Goal: Task Accomplishment & Management: Manage account settings

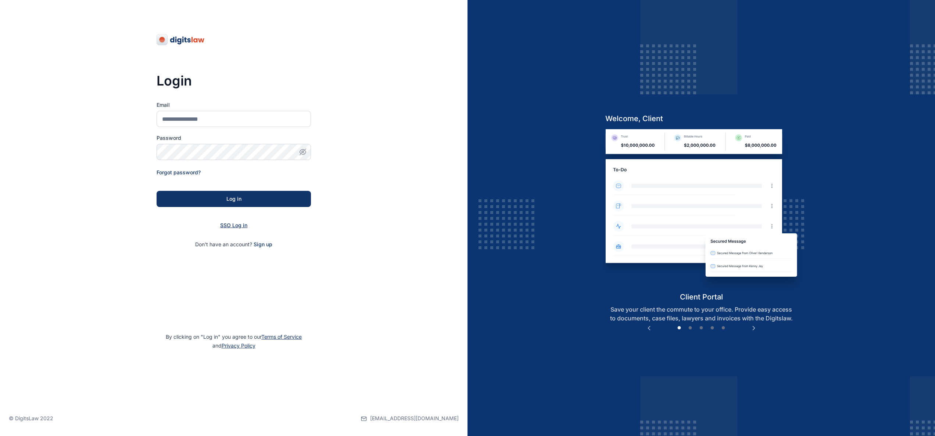
click at [240, 224] on span "SSO Log in" at bounding box center [233, 225] width 27 height 6
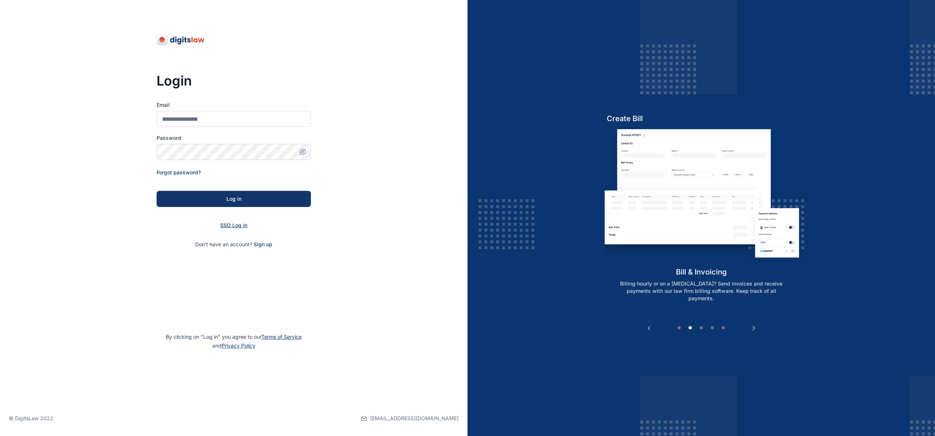
click at [240, 225] on span "SSO Log in" at bounding box center [233, 225] width 27 height 6
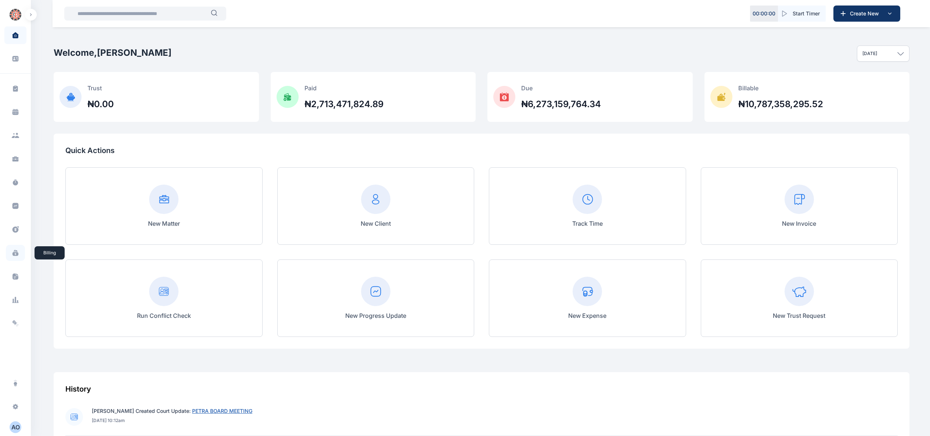
click at [19, 218] on span at bounding box center [15, 253] width 19 height 16
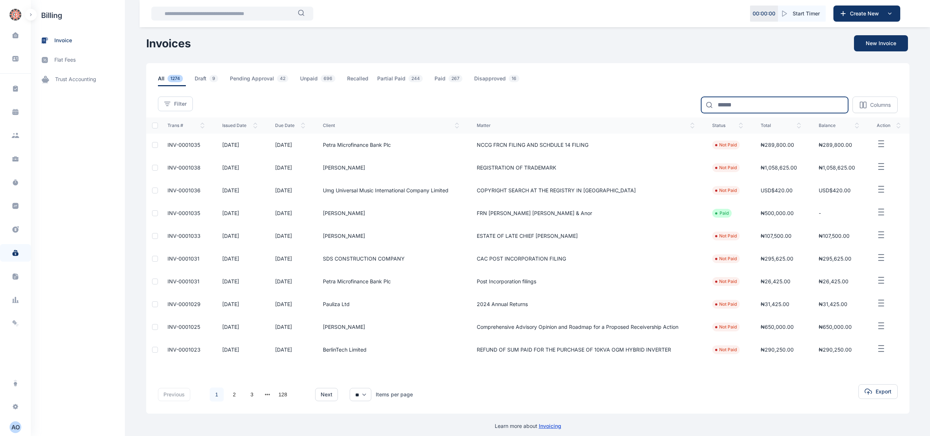
click at [467, 99] on input at bounding box center [774, 105] width 147 height 16
type input "****"
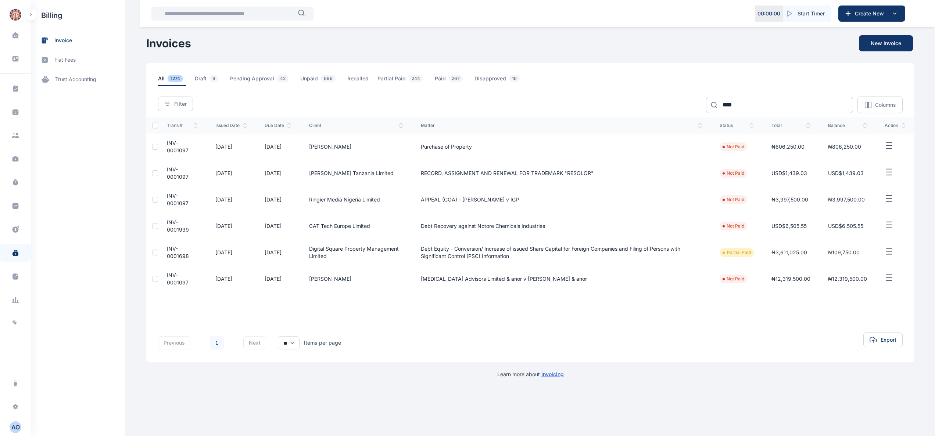
click at [179, 146] on td "INV-0001097" at bounding box center [182, 147] width 48 height 26
click at [180, 148] on span "INV-0001097" at bounding box center [178, 147] width 22 height 14
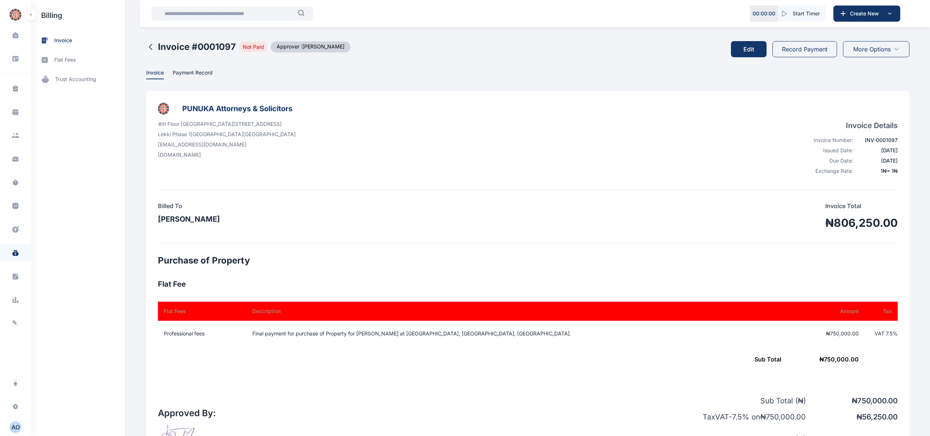
click at [467, 49] on button "Record Payment" at bounding box center [805, 49] width 65 height 16
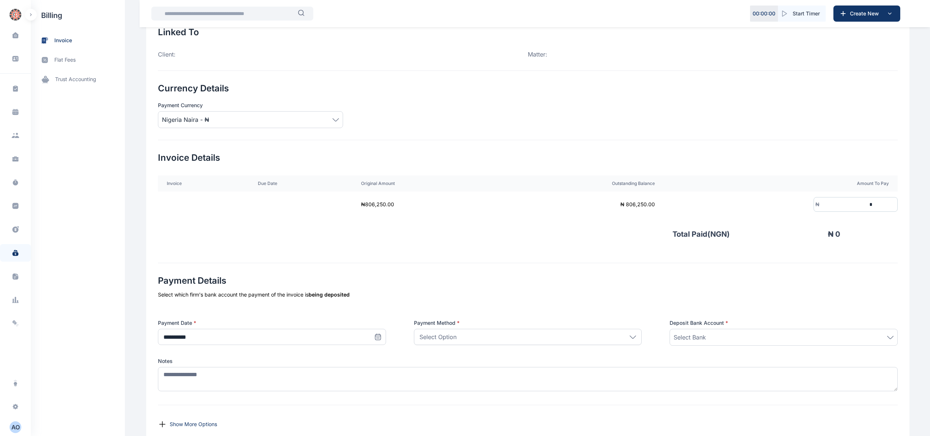
scroll to position [111, 0]
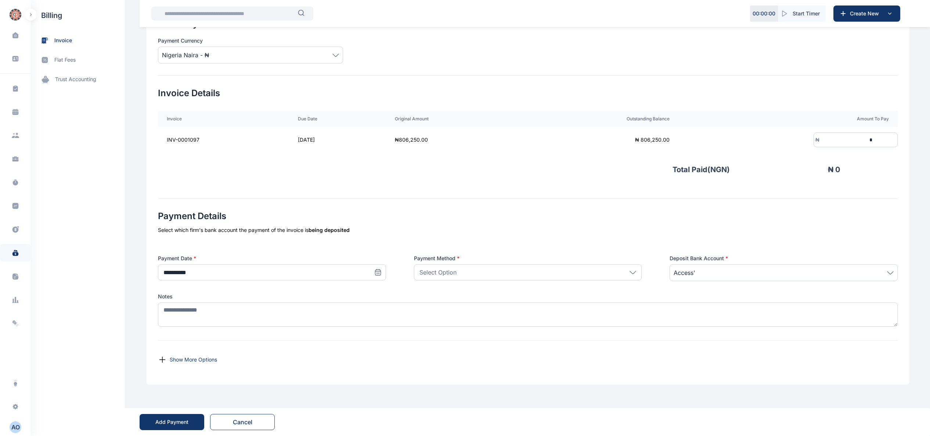
click at [375, 218] on span at bounding box center [378, 273] width 16 height 16
click at [198, 218] on button "14" at bounding box center [204, 346] width 12 height 12
click at [376, 218] on icon at bounding box center [377, 272] width 7 height 7
click at [214, 218] on button "1" at bounding box center [216, 322] width 12 height 12
type input "**********"
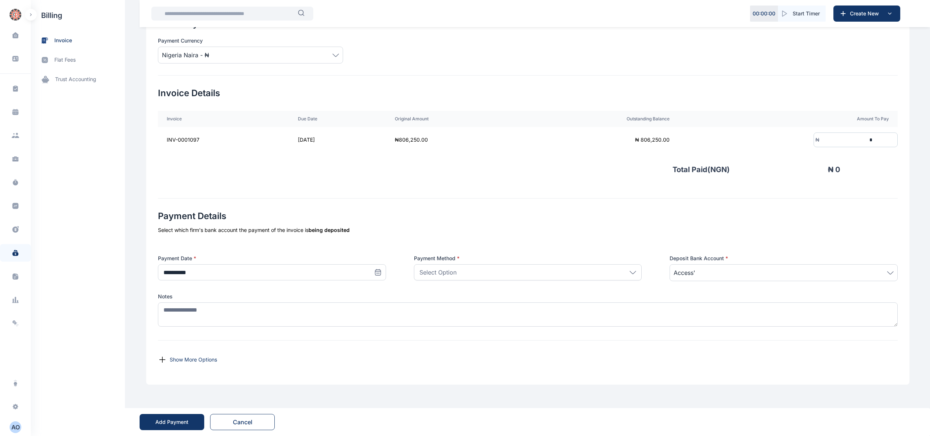
click at [467, 218] on div "Select Option" at bounding box center [528, 273] width 228 height 16
drag, startPoint x: 478, startPoint y: 305, endPoint x: 625, endPoint y: 250, distance: 156.6
click at [467, 218] on p "Bank Transfer" at bounding box center [528, 306] width 215 height 7
click at [467, 139] on input "*" at bounding box center [847, 140] width 54 height 14
type input "*******"
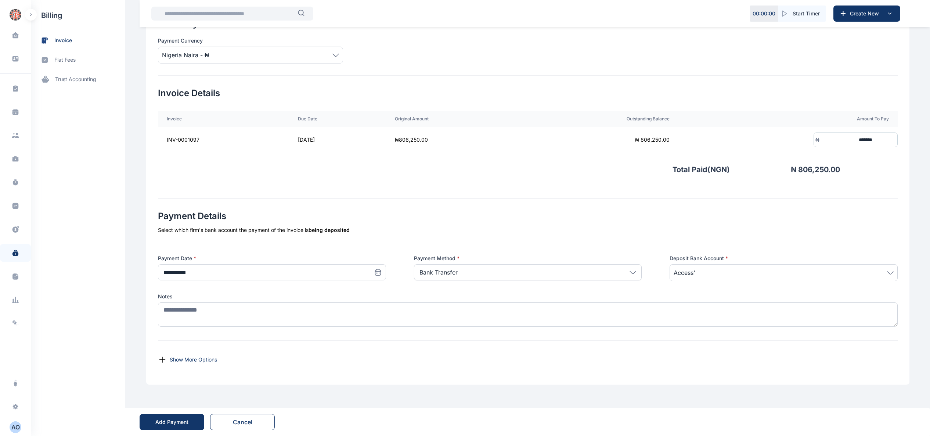
click at [467, 218] on div "Bank Transfer" at bounding box center [528, 273] width 228 height 16
click at [467, 218] on p "Bank Transfer" at bounding box center [528, 306] width 215 height 7
click at [467, 218] on span "Access'" at bounding box center [784, 273] width 220 height 9
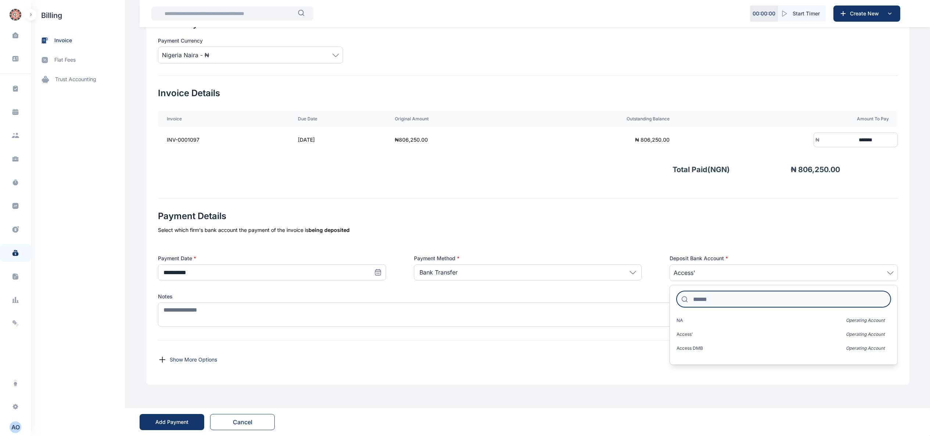
click at [467, 218] on input at bounding box center [784, 299] width 214 height 16
type input "***"
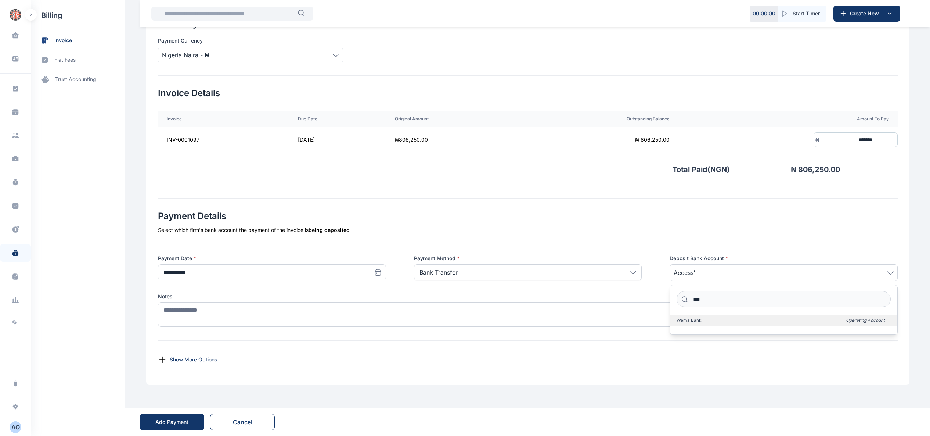
click at [467, 218] on label "Wema Bank Operating Account" at bounding box center [783, 321] width 227 height 12
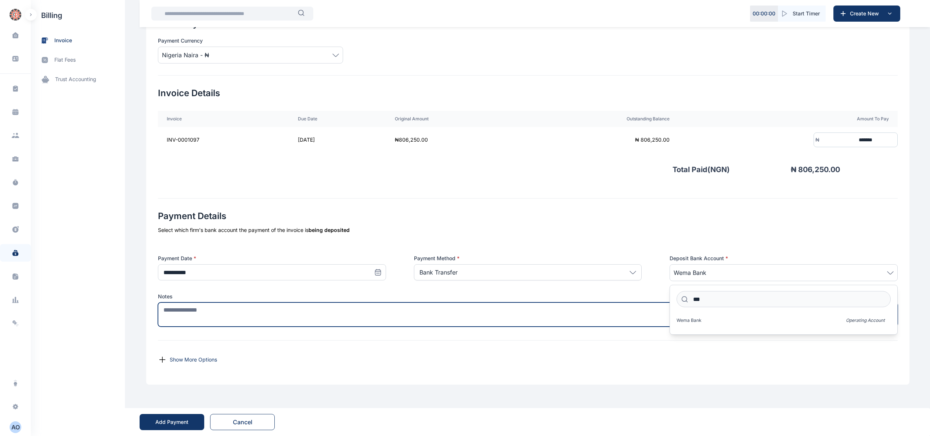
click at [467, 218] on textarea at bounding box center [528, 315] width 740 height 24
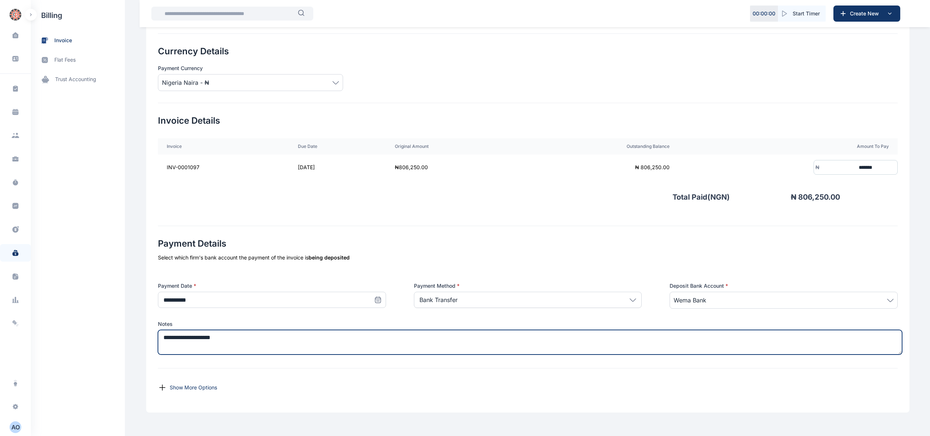
scroll to position [37, 0]
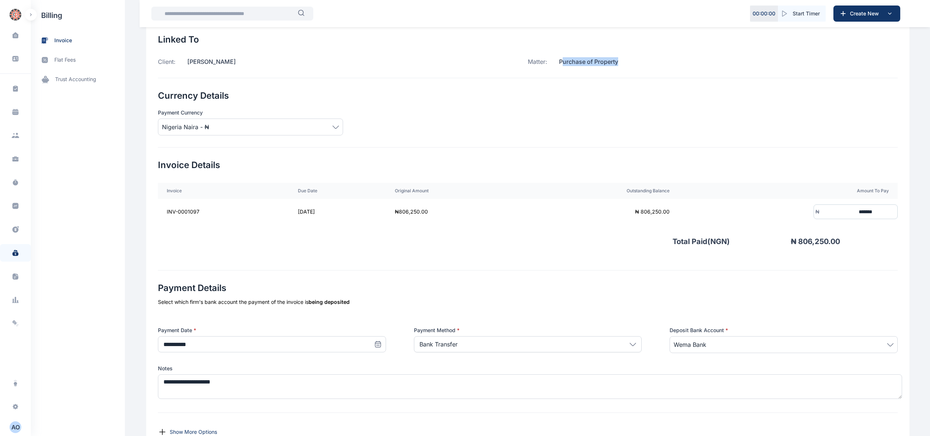
drag, startPoint x: 559, startPoint y: 61, endPoint x: 698, endPoint y: 65, distance: 139.3
click at [467, 65] on div "Matter: Purchase of Property" at bounding box center [713, 61] width 370 height 9
drag, startPoint x: 552, startPoint y: 63, endPoint x: 555, endPoint y: 61, distance: 4.5
click at [467, 63] on p "Purchase of Property" at bounding box center [582, 61] width 71 height 9
drag, startPoint x: 556, startPoint y: 60, endPoint x: 681, endPoint y: 73, distance: 126.1
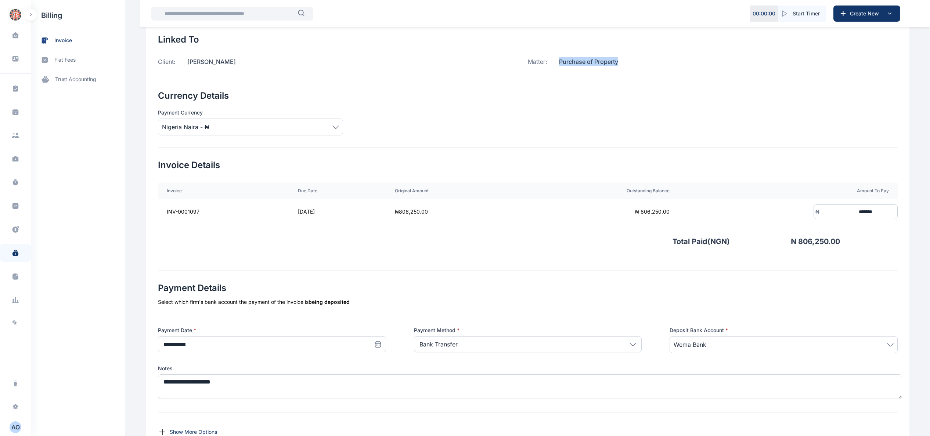
click at [467, 73] on div "Linked To Client: Rita Ntosi Matter: Purchase of Property" at bounding box center [528, 56] width 740 height 44
copy p "Purchase of Property"
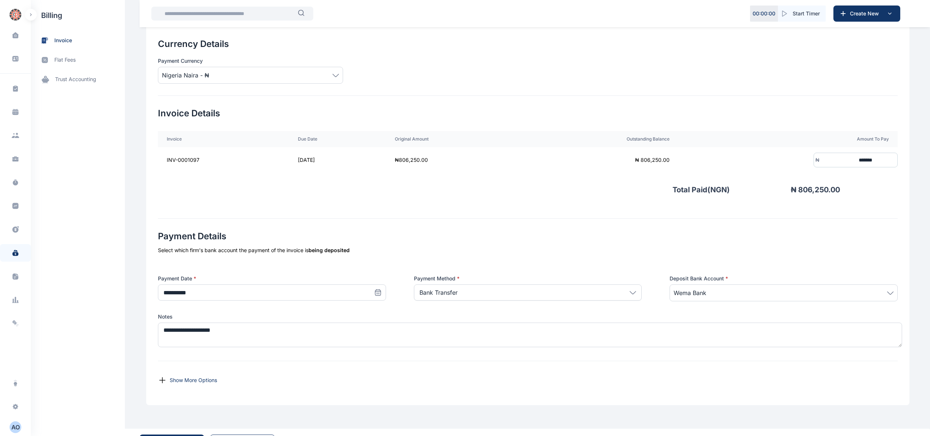
scroll to position [111, 0]
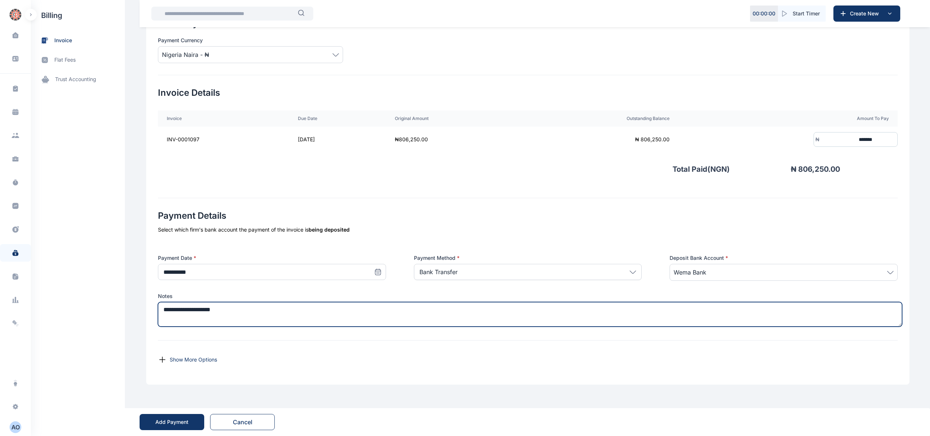
click at [306, 218] on textarea "**********" at bounding box center [530, 314] width 744 height 25
paste textarea "**********"
type textarea "**********"
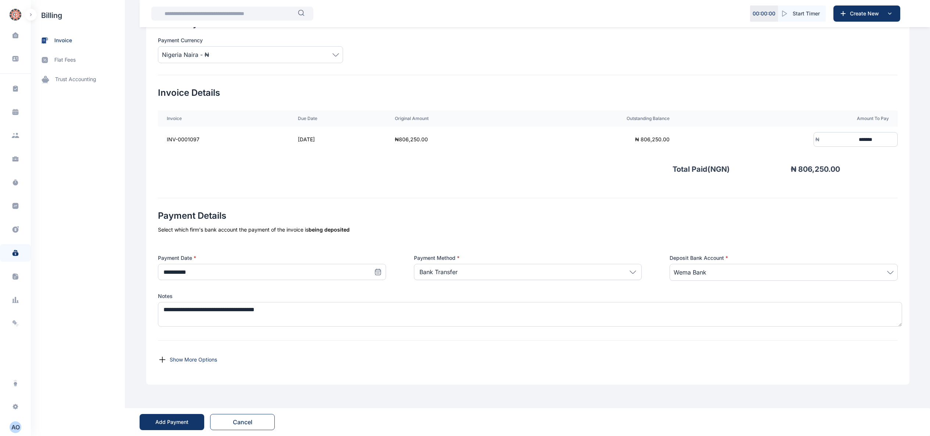
click at [170, 218] on button "Add Payment" at bounding box center [172, 422] width 65 height 16
